Goal: Task Accomplishment & Management: Use online tool/utility

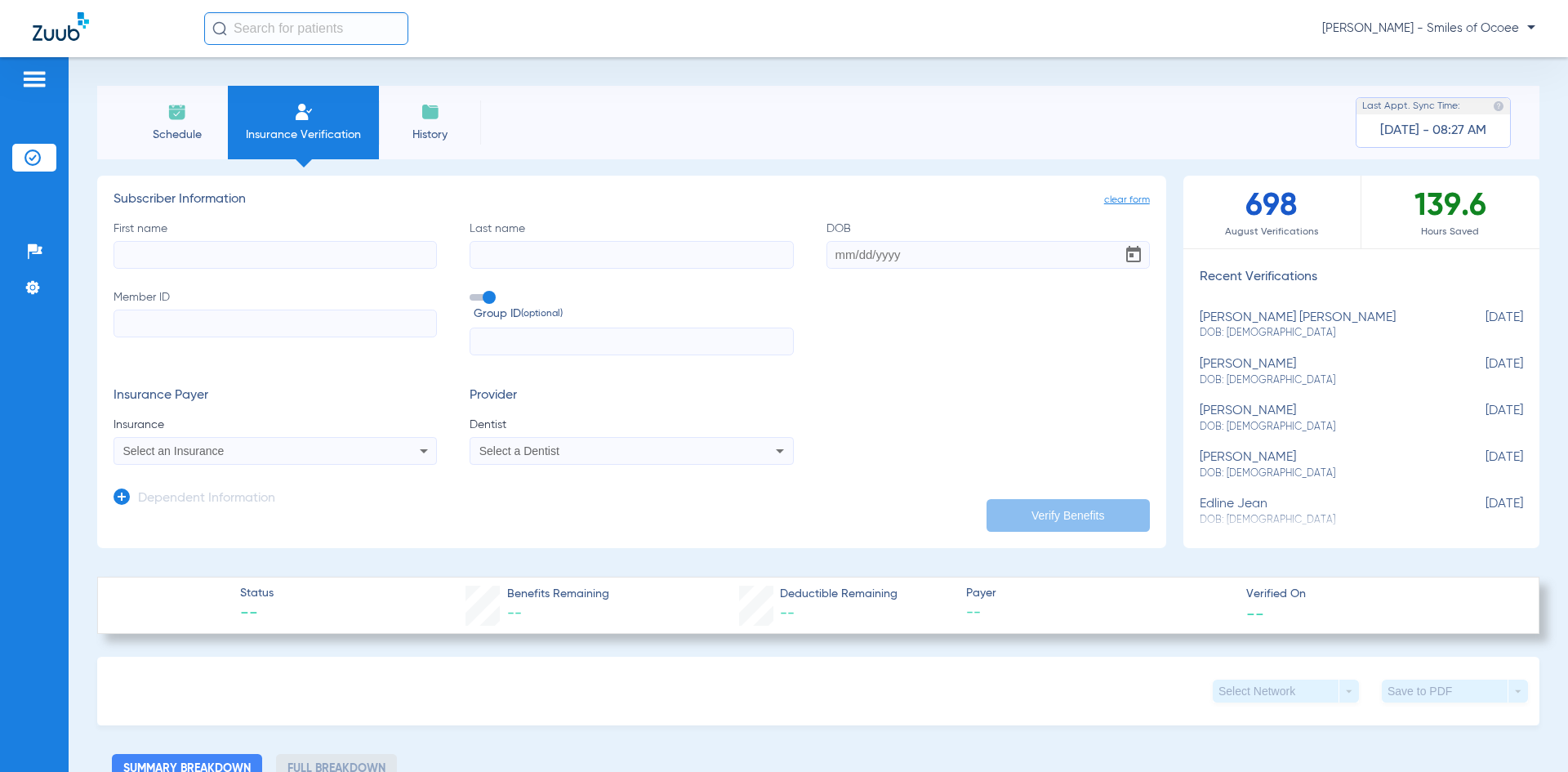
click at [185, 133] on span "Schedule" at bounding box center [176, 134] width 78 height 17
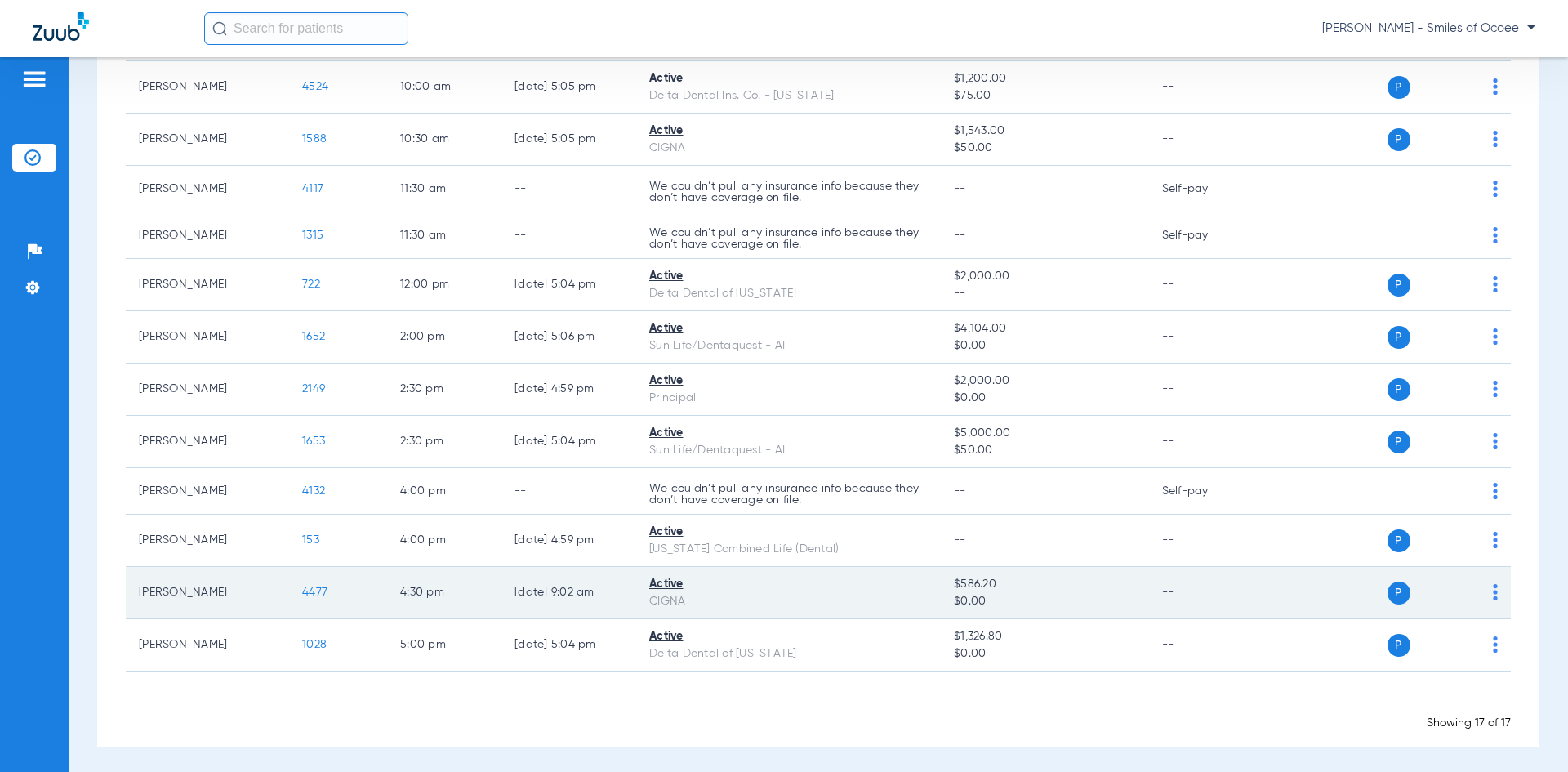
scroll to position [458, 0]
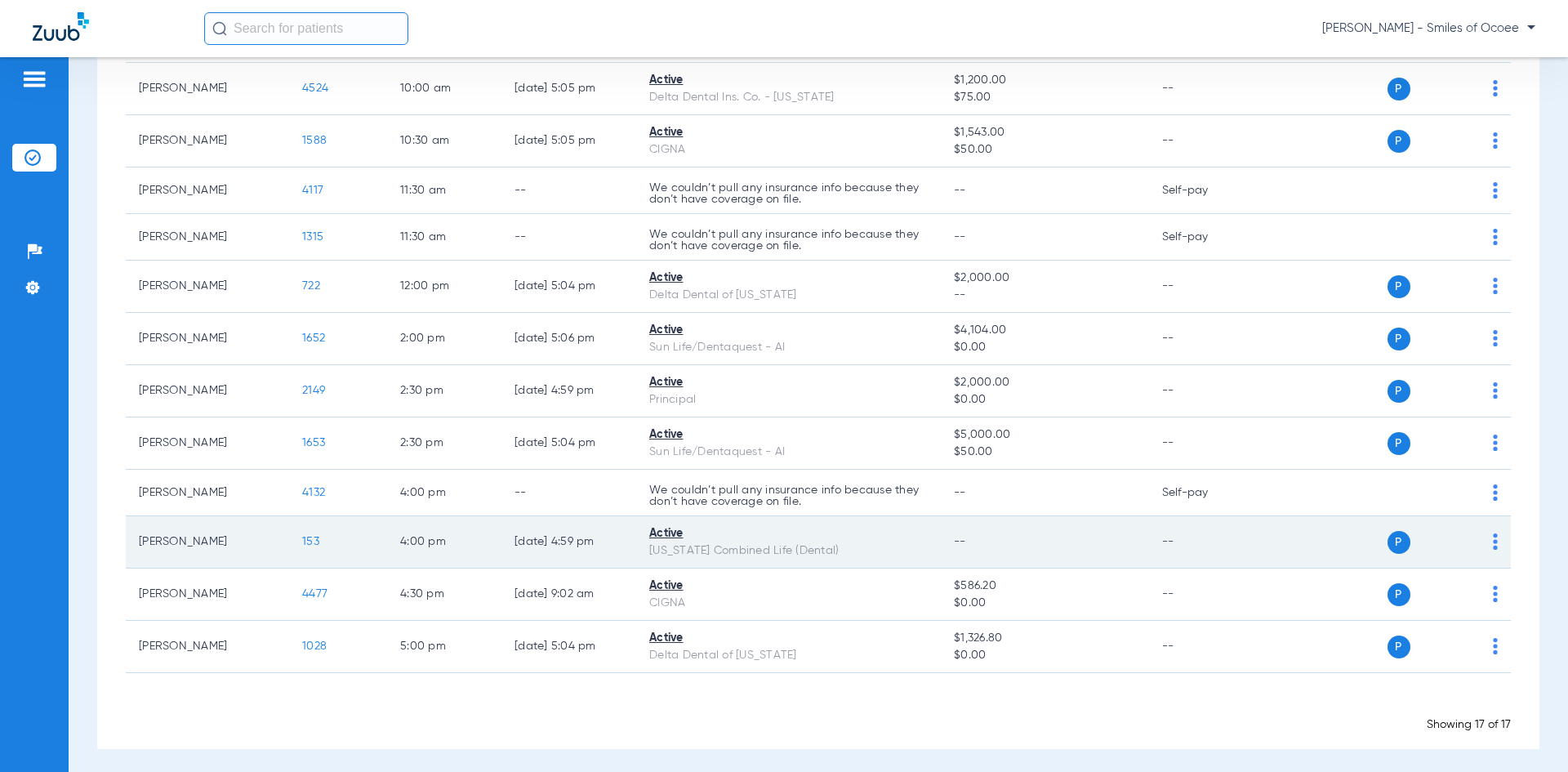
click at [311, 541] on span "153" at bounding box center [310, 541] width 17 height 11
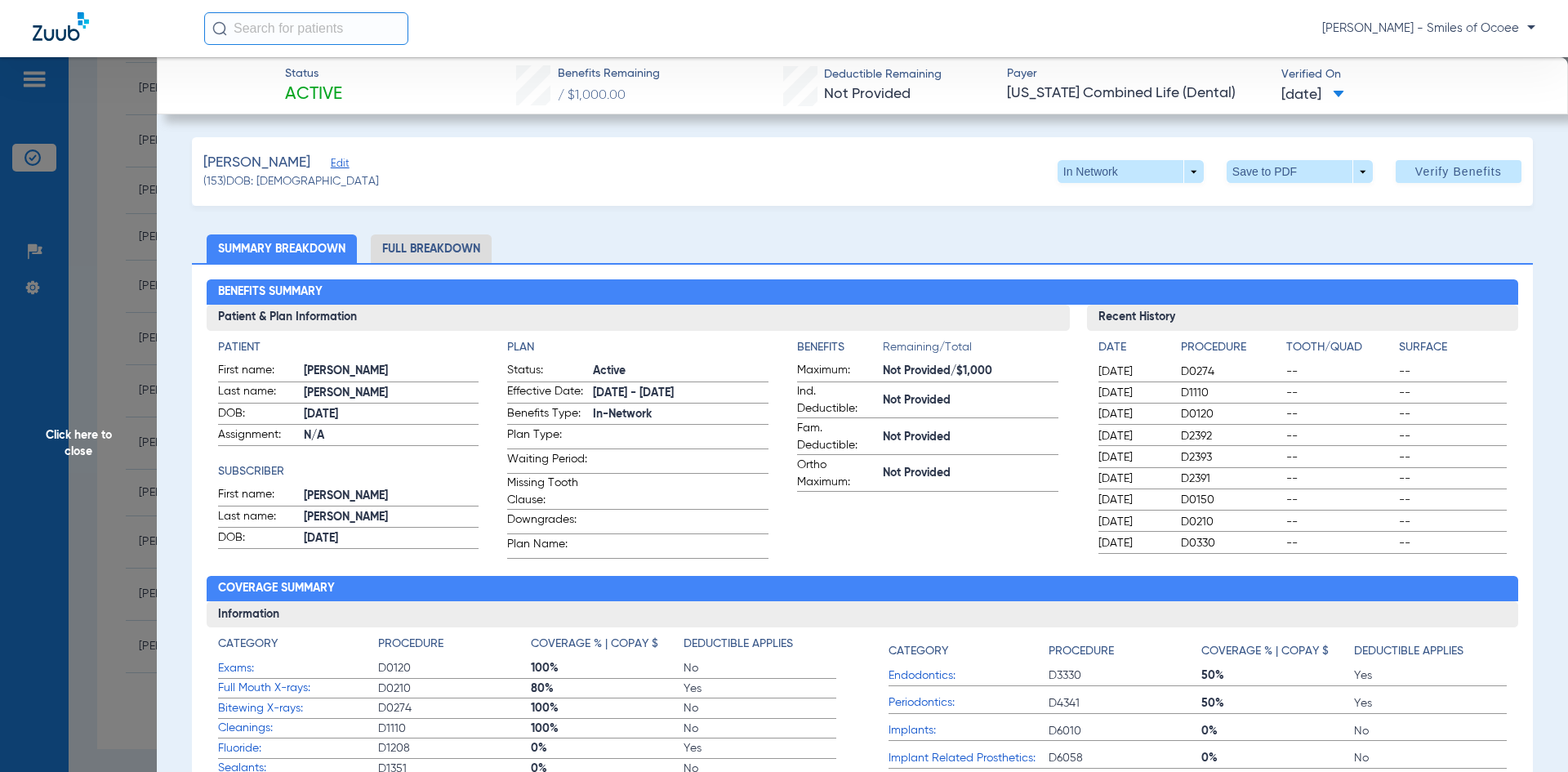
click at [412, 250] on li "Full Breakdown" at bounding box center [431, 249] width 121 height 29
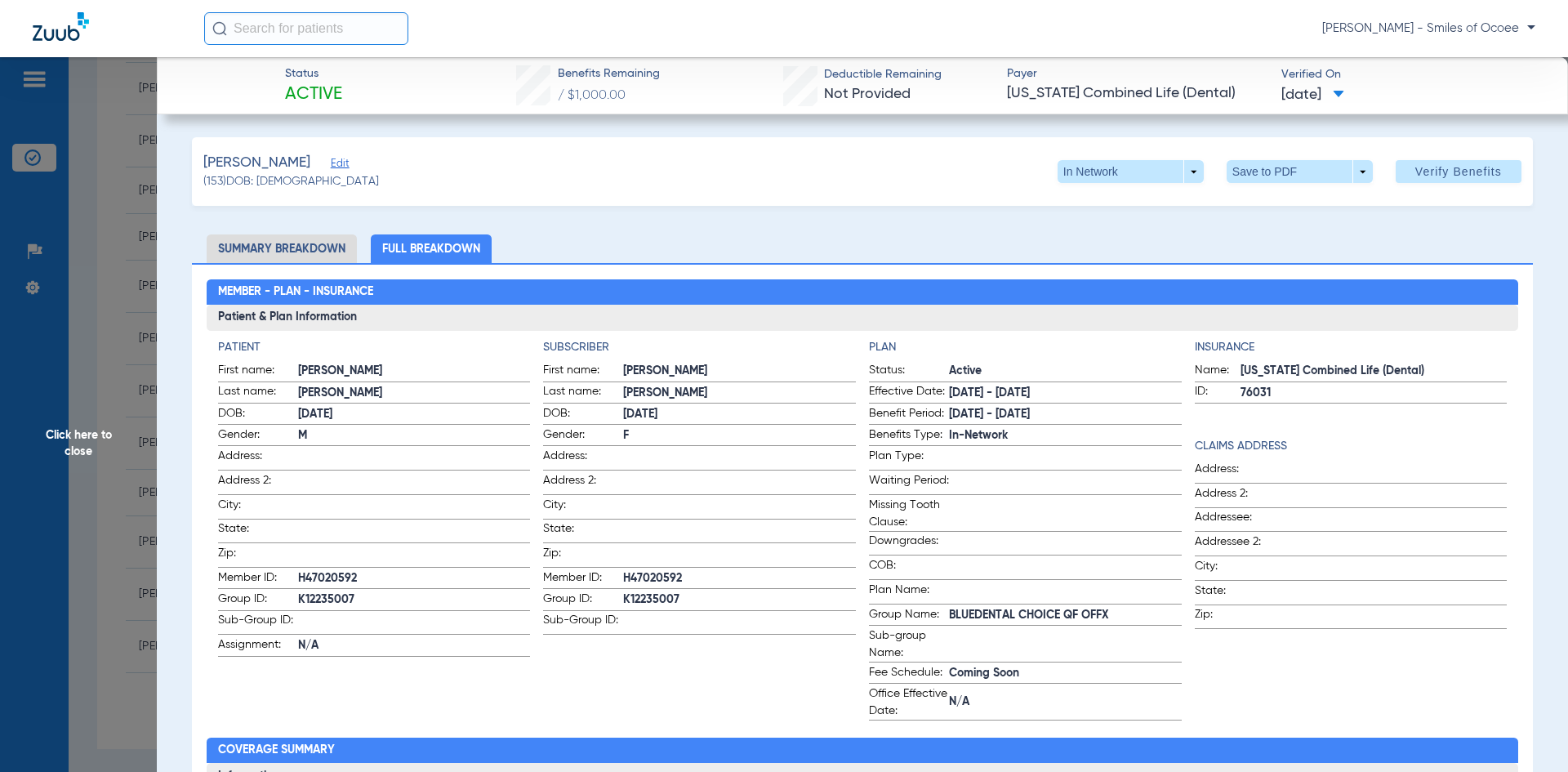
scroll to position [674, 0]
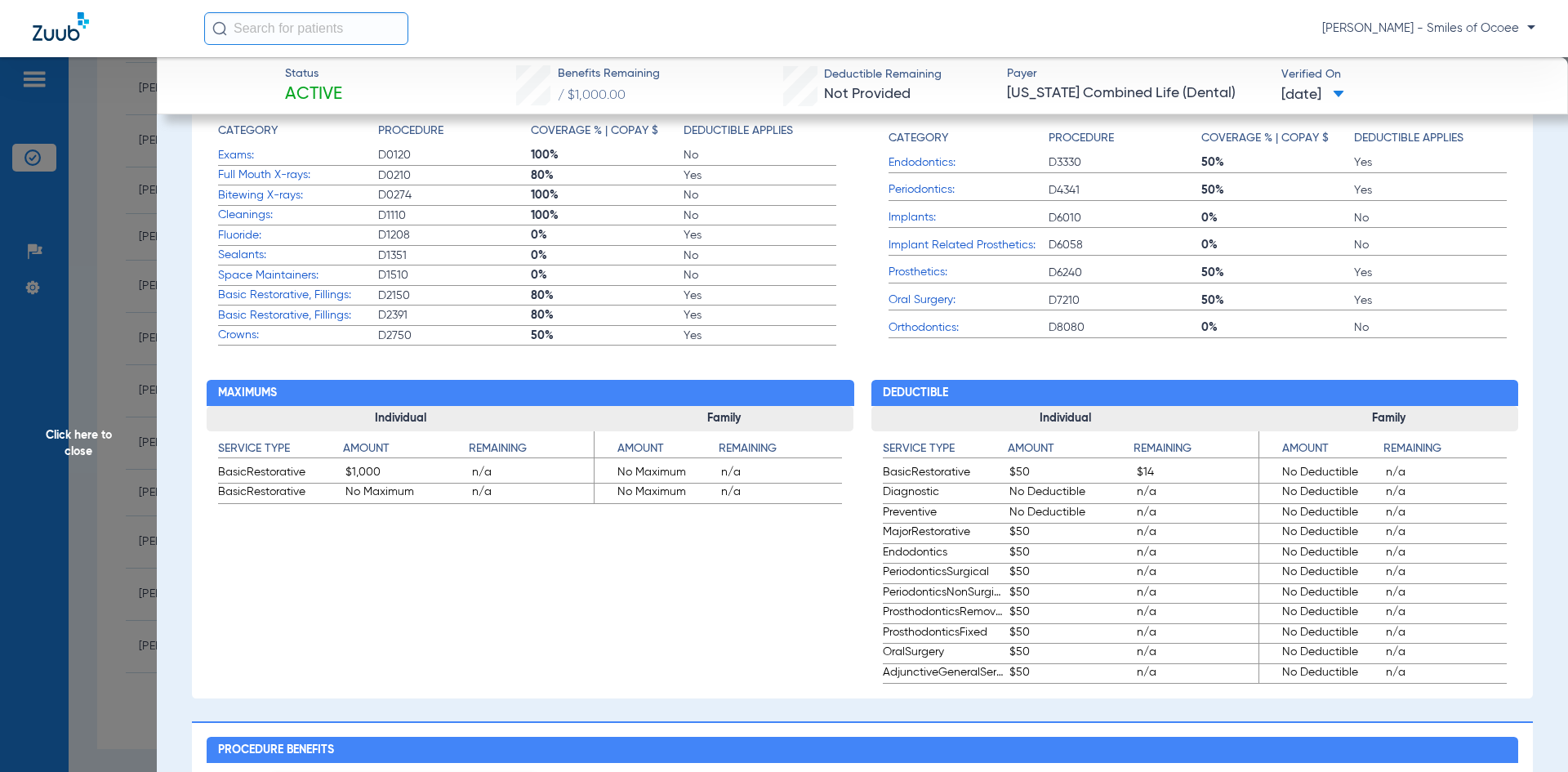
click at [84, 434] on span "Click here to close" at bounding box center [78, 443] width 157 height 772
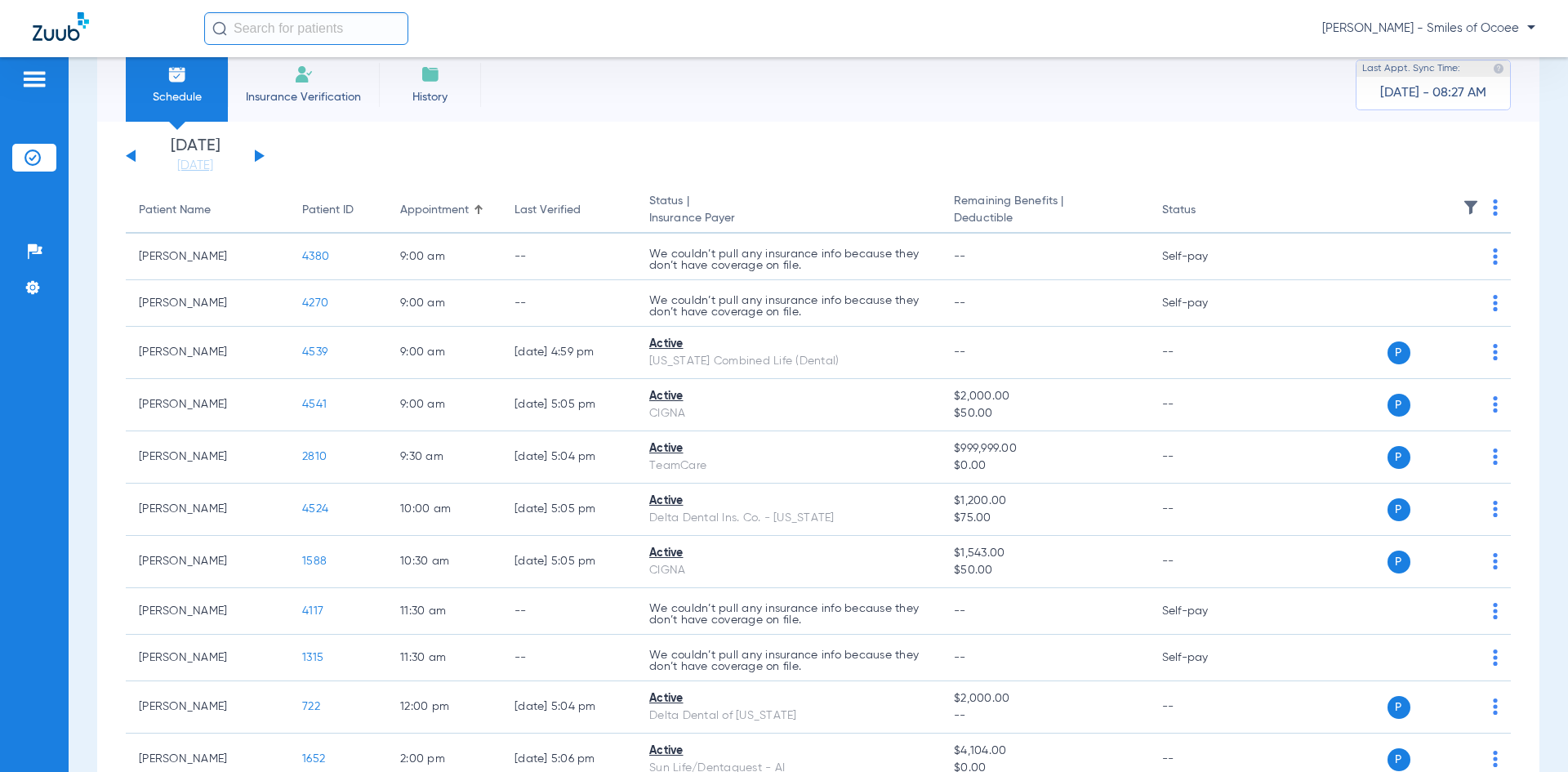
scroll to position [0, 0]
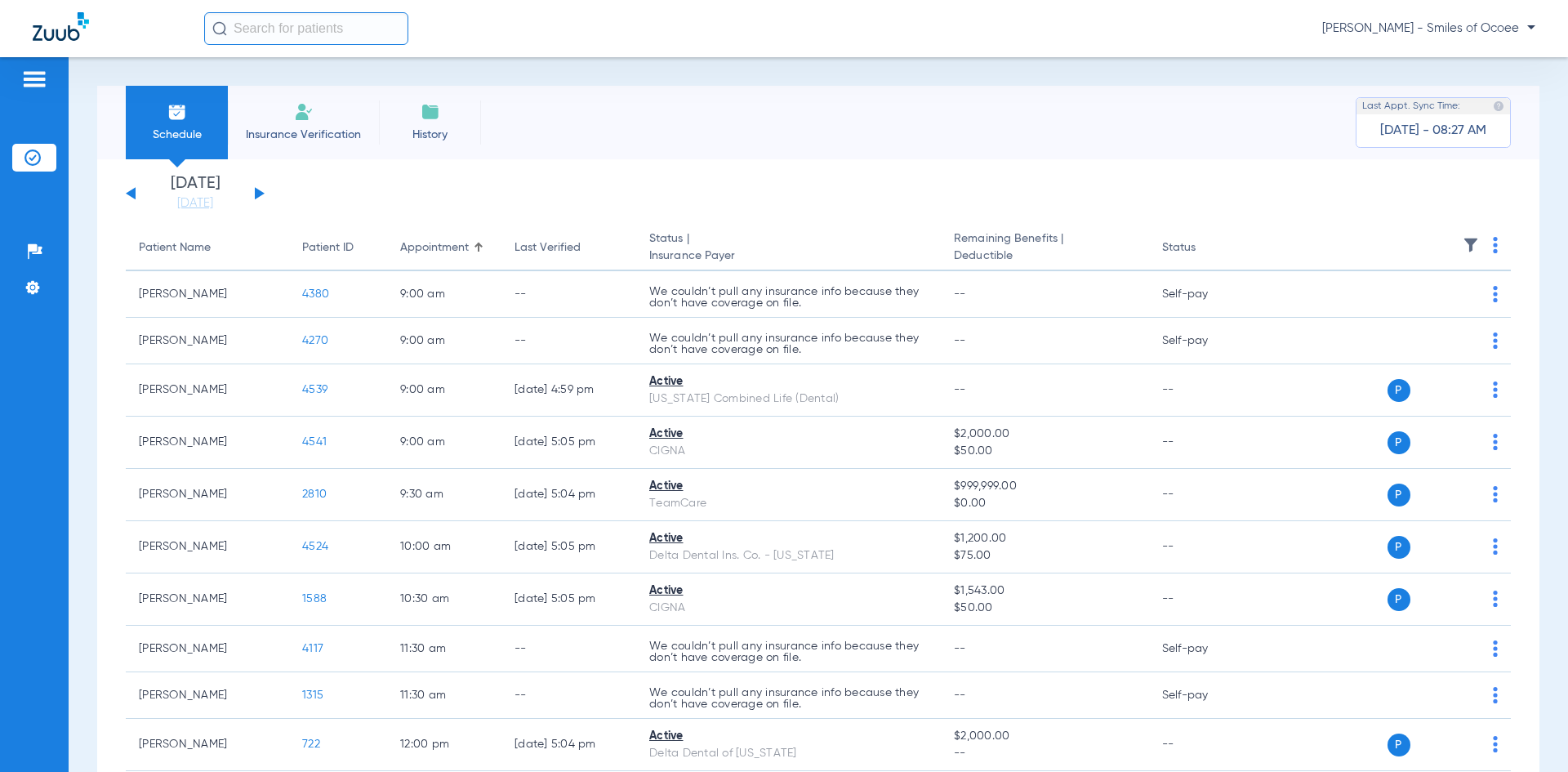
click at [1493, 244] on img at bounding box center [1496, 245] width 5 height 17
click at [1428, 312] on span "Verify All" at bounding box center [1422, 309] width 98 height 11
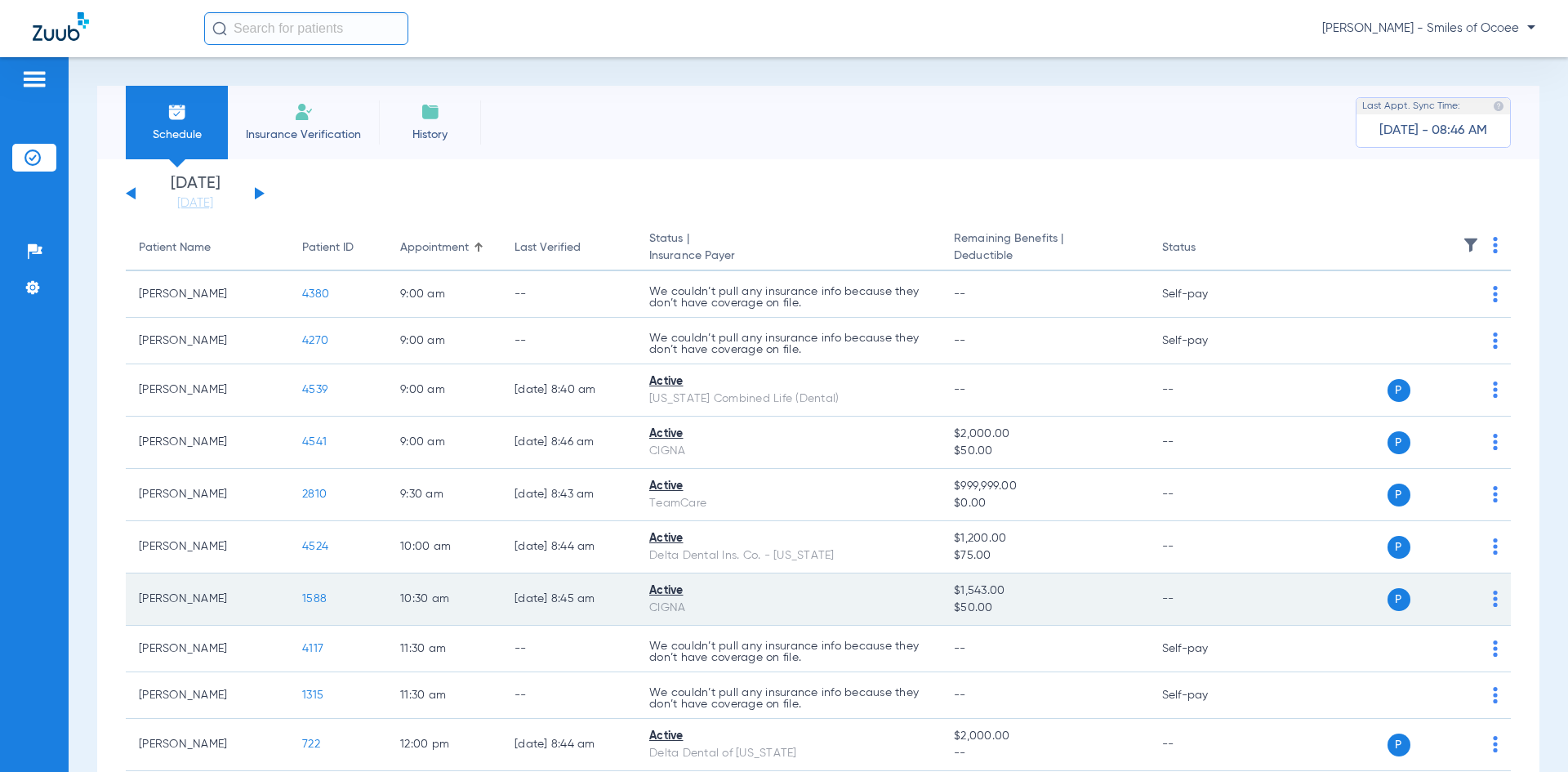
click at [311, 594] on span "1588" at bounding box center [314, 598] width 24 height 11
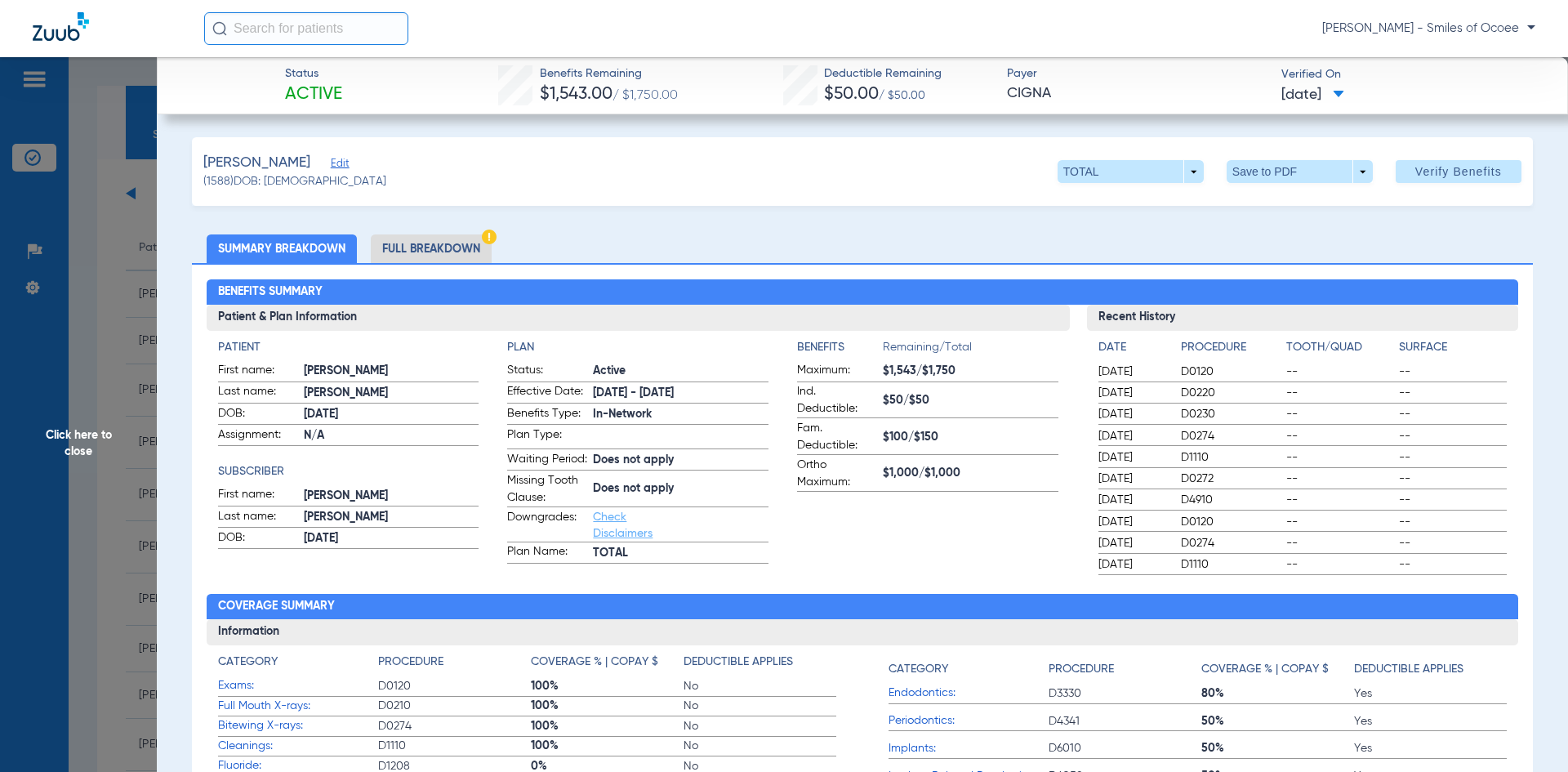
click at [426, 250] on li "Full Breakdown" at bounding box center [431, 249] width 121 height 29
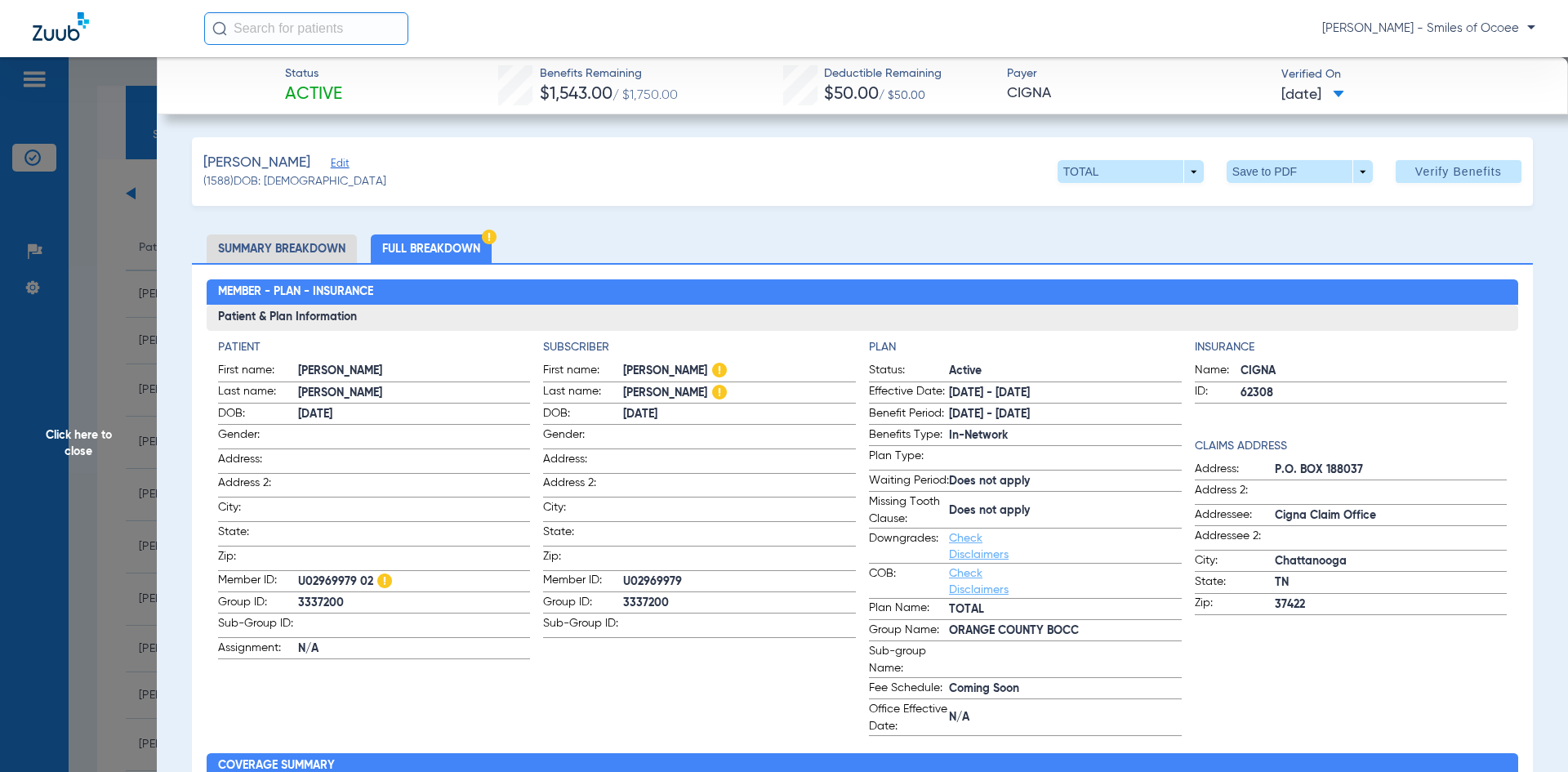
click at [85, 441] on span "Click here to close" at bounding box center [78, 443] width 157 height 772
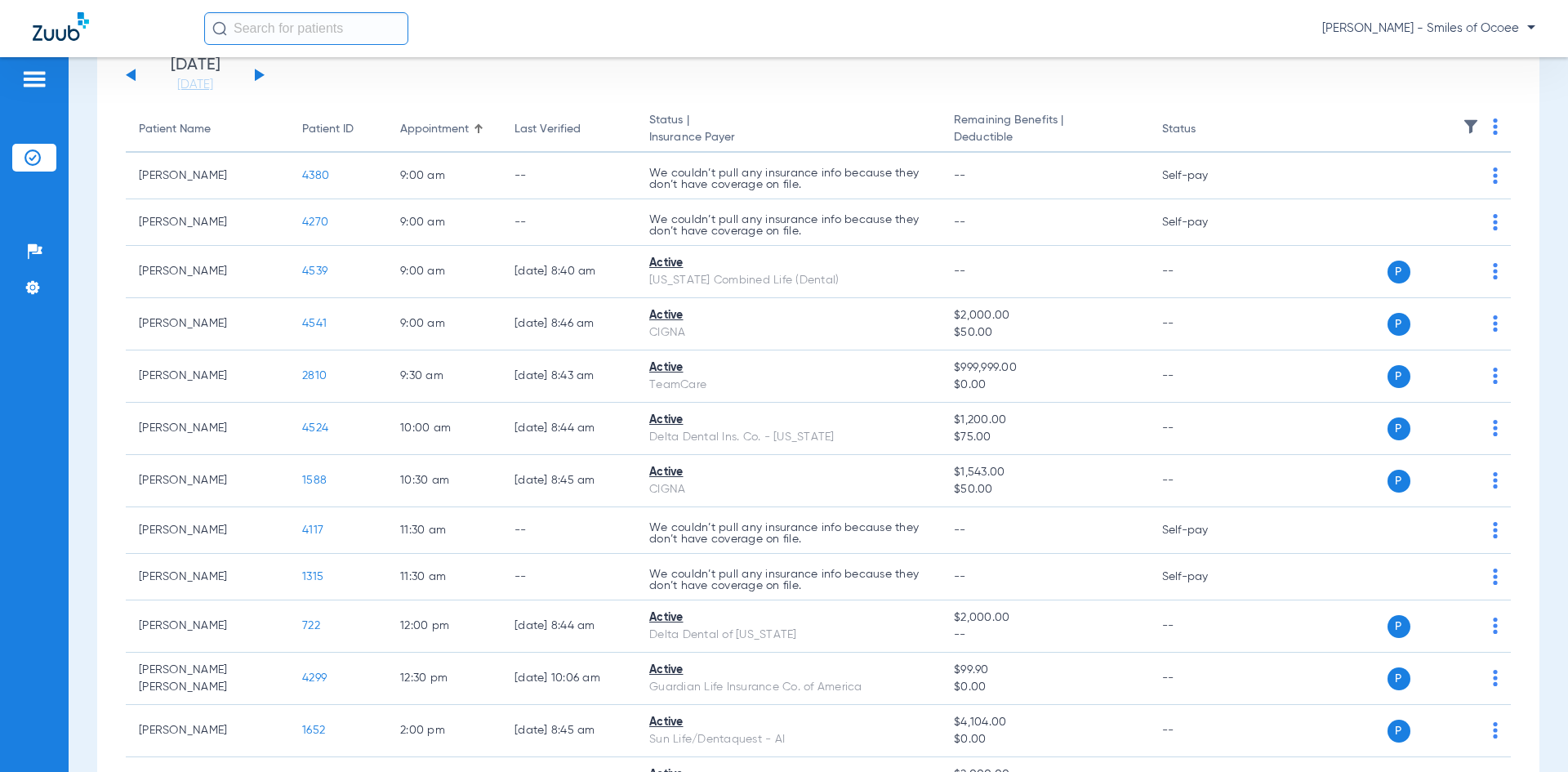
scroll to position [106, 0]
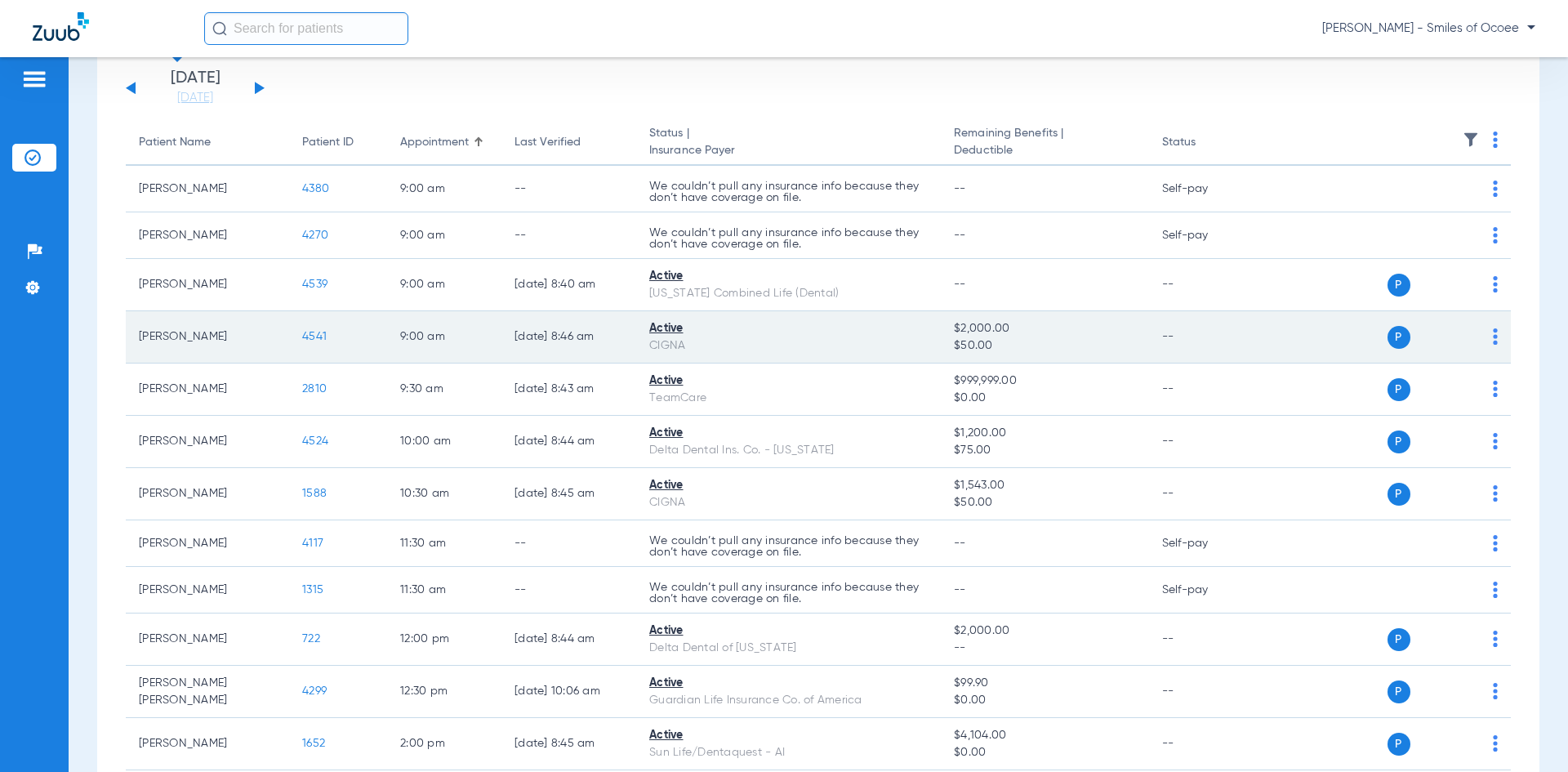
click at [309, 336] on span "4541" at bounding box center [314, 336] width 24 height 11
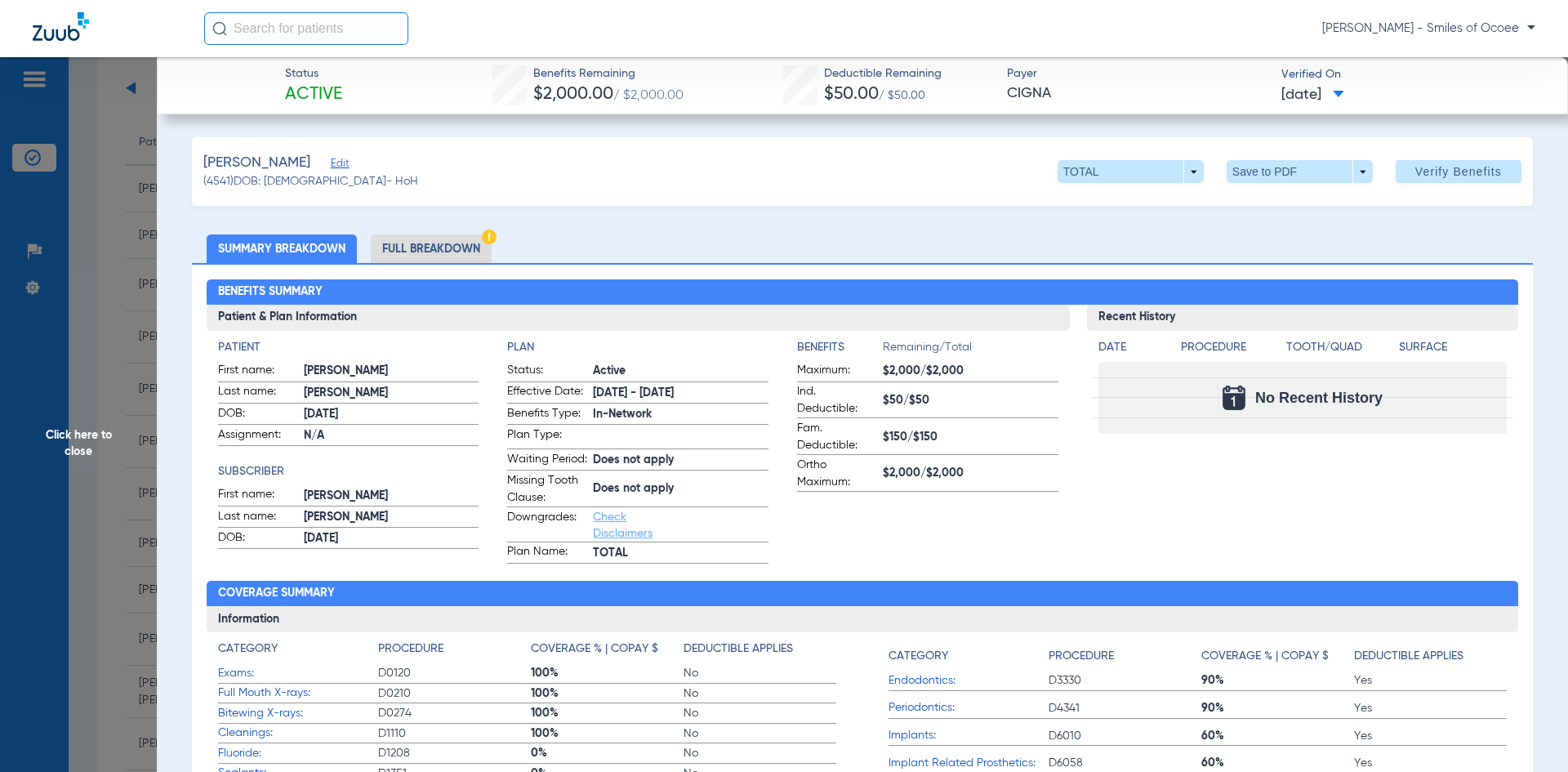
click at [418, 250] on li "Full Breakdown" at bounding box center [431, 249] width 121 height 29
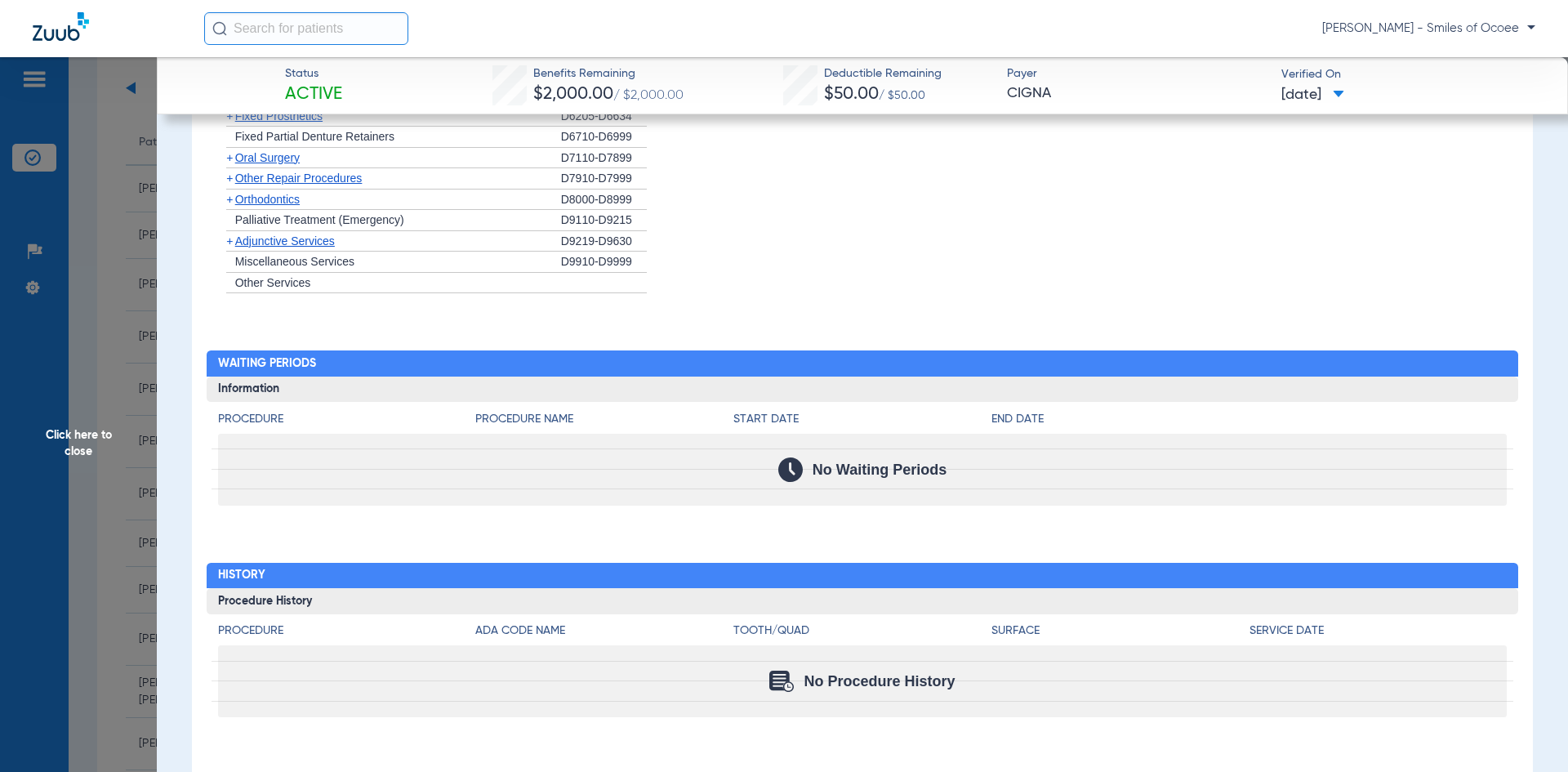
scroll to position [0, 0]
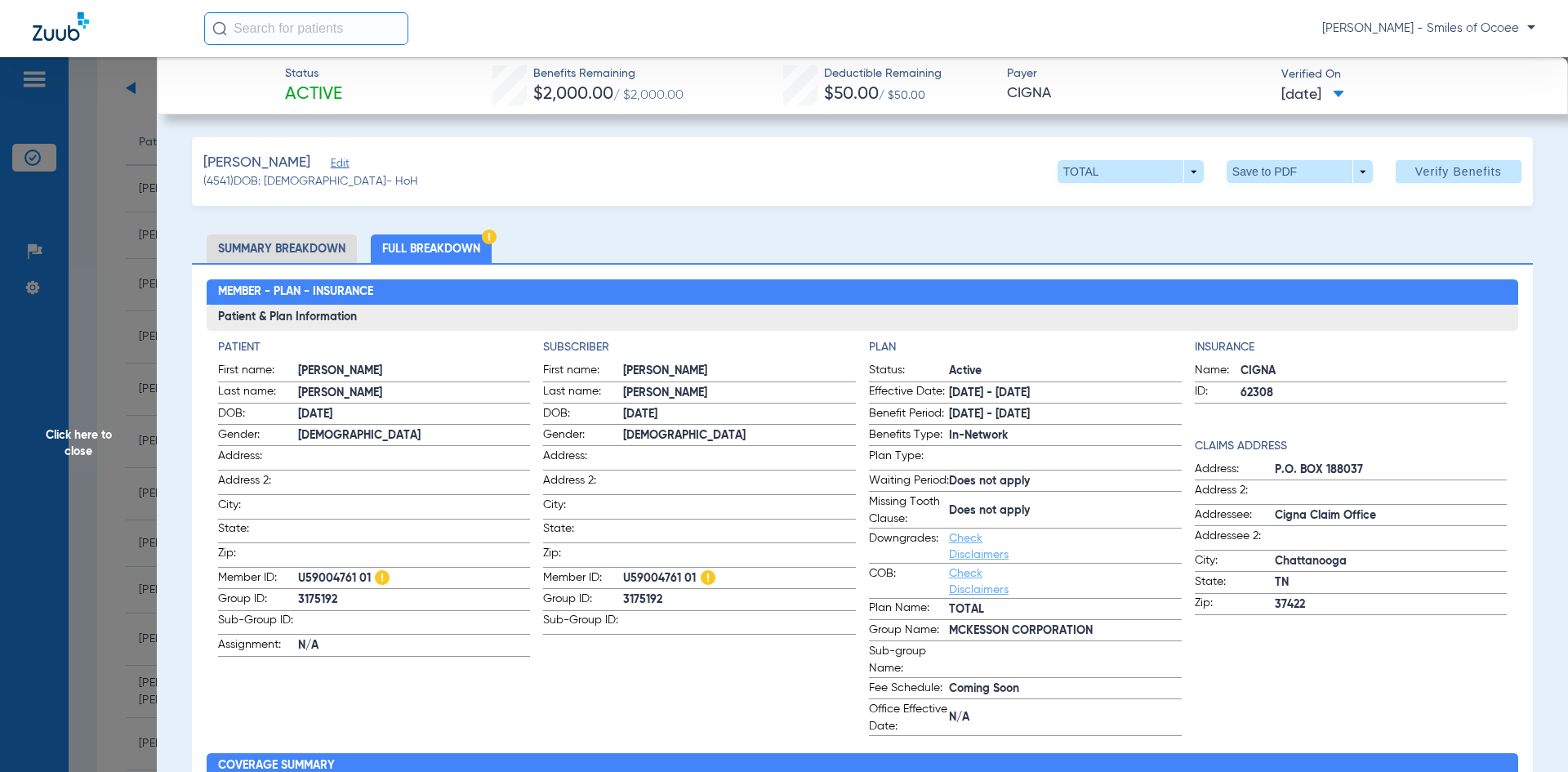
click at [78, 451] on span "Click here to close" at bounding box center [78, 443] width 157 height 772
